Goal: Find specific page/section: Find specific page/section

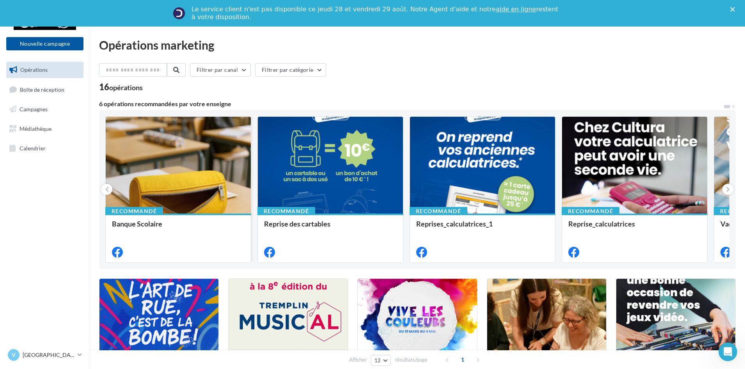
click at [188, 152] on div at bounding box center [178, 166] width 145 height 98
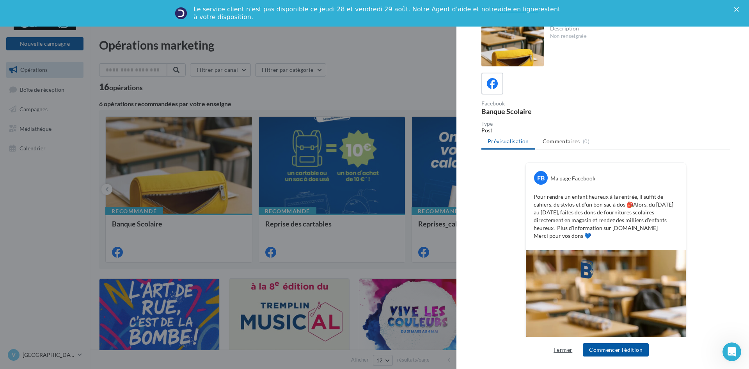
click at [561, 351] on button "Fermer" at bounding box center [562, 349] width 25 height 9
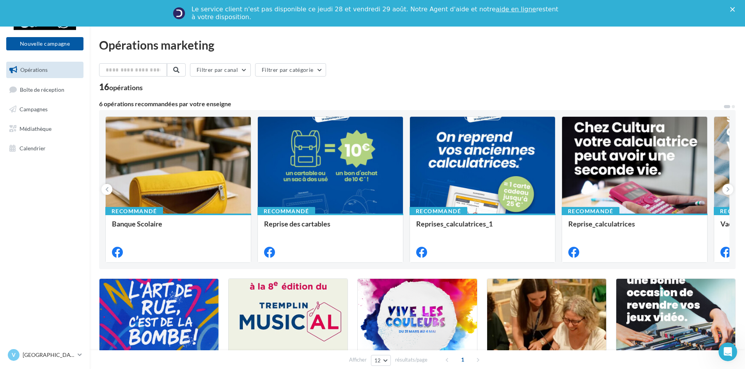
click at [738, 9] on div "Fermer" at bounding box center [734, 9] width 8 height 5
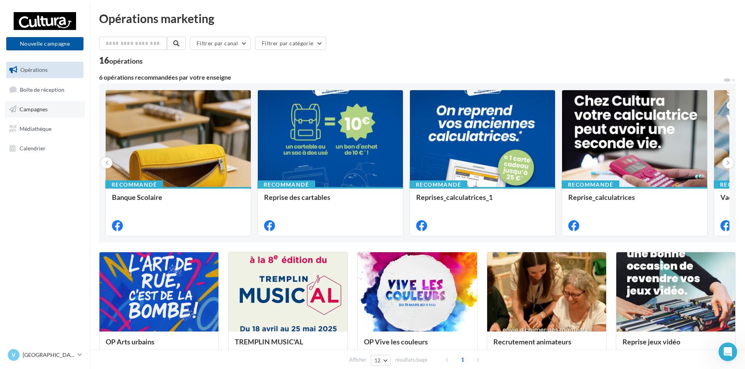
click at [44, 113] on link "Campagnes" at bounding box center [45, 109] width 80 height 16
